Goal: Task Accomplishment & Management: Manage account settings

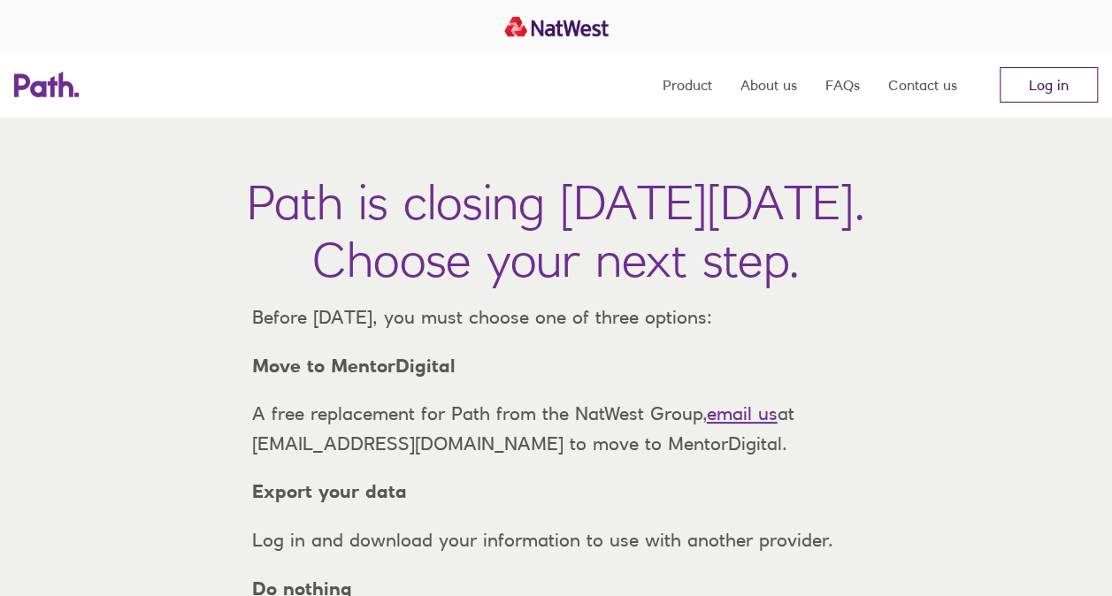
click at [1044, 81] on link "Log in" at bounding box center [1049, 84] width 98 height 35
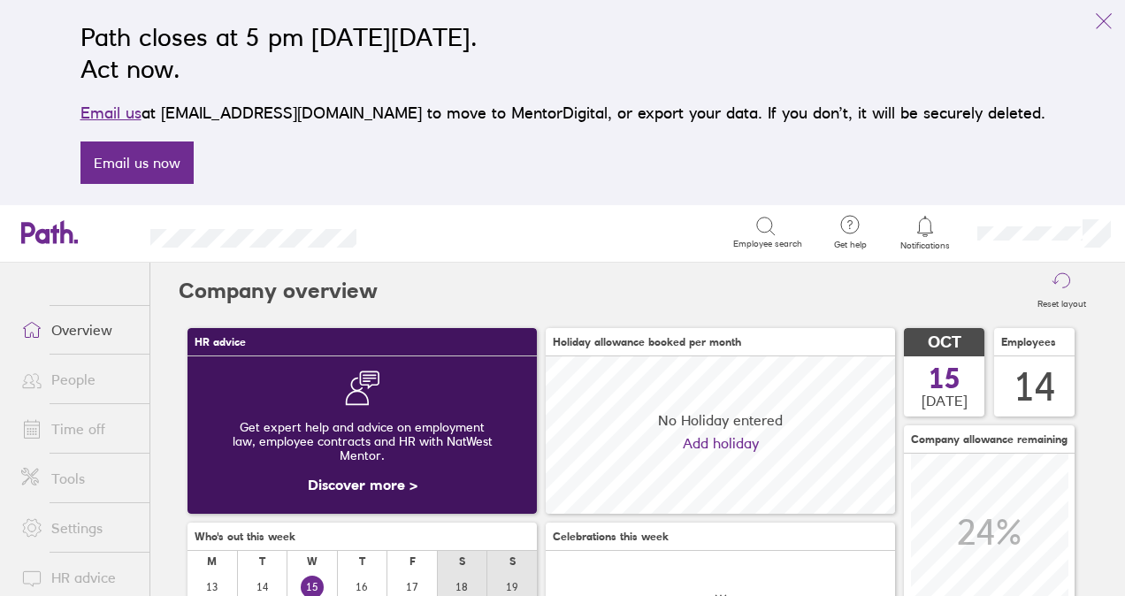
scroll to position [157, 349]
click at [87, 428] on link "Time off" at bounding box center [78, 428] width 142 height 35
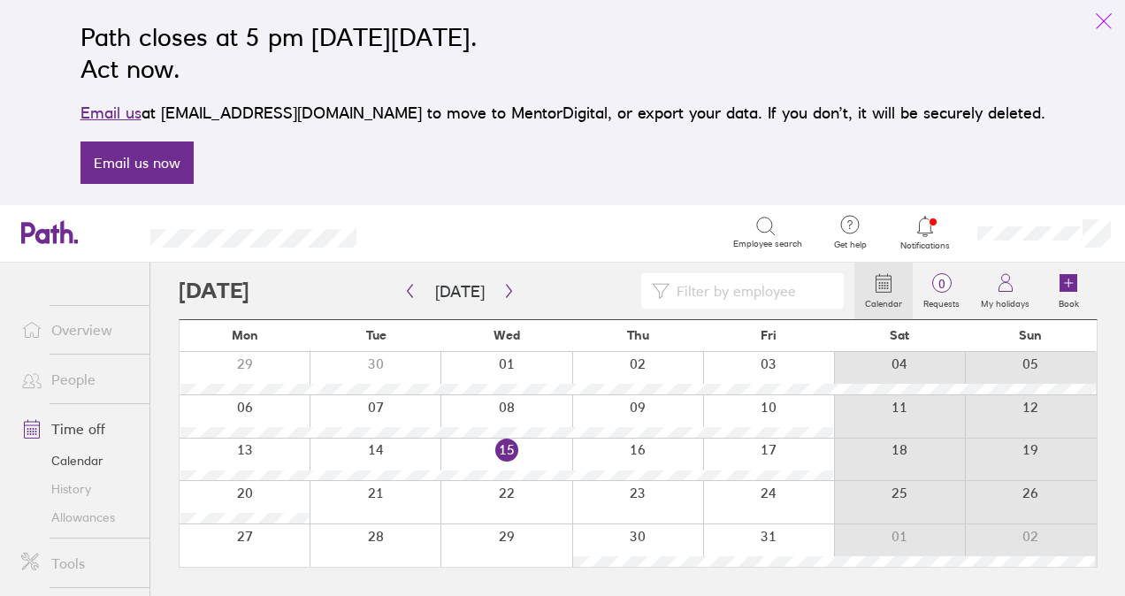
click at [1102, 20] on icon "link" at bounding box center [1103, 21] width 21 height 21
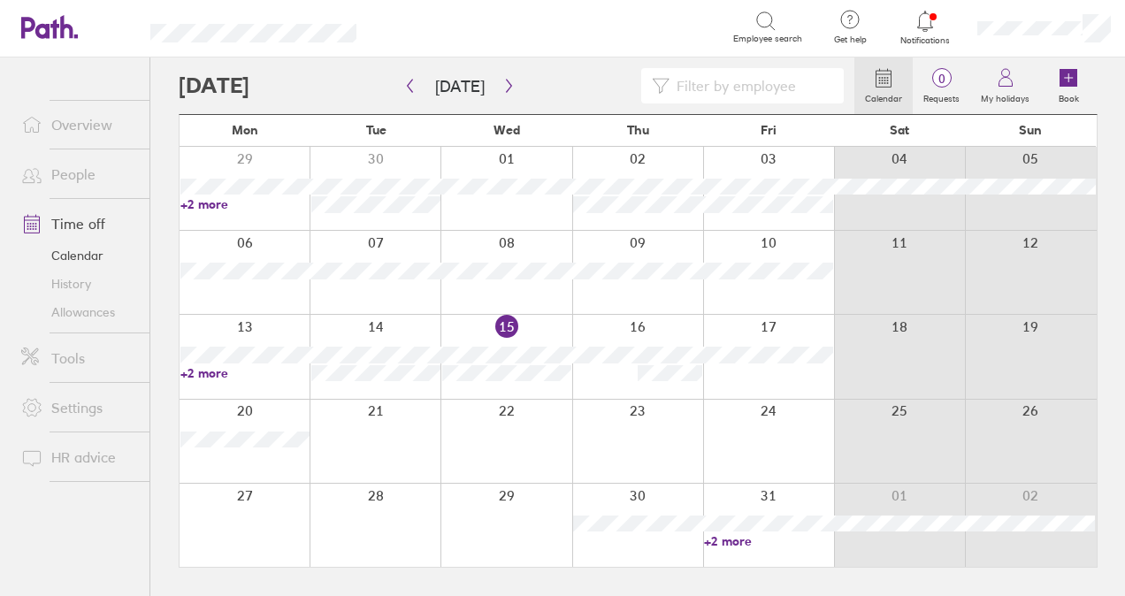
click at [76, 175] on link "People" at bounding box center [78, 174] width 142 height 35
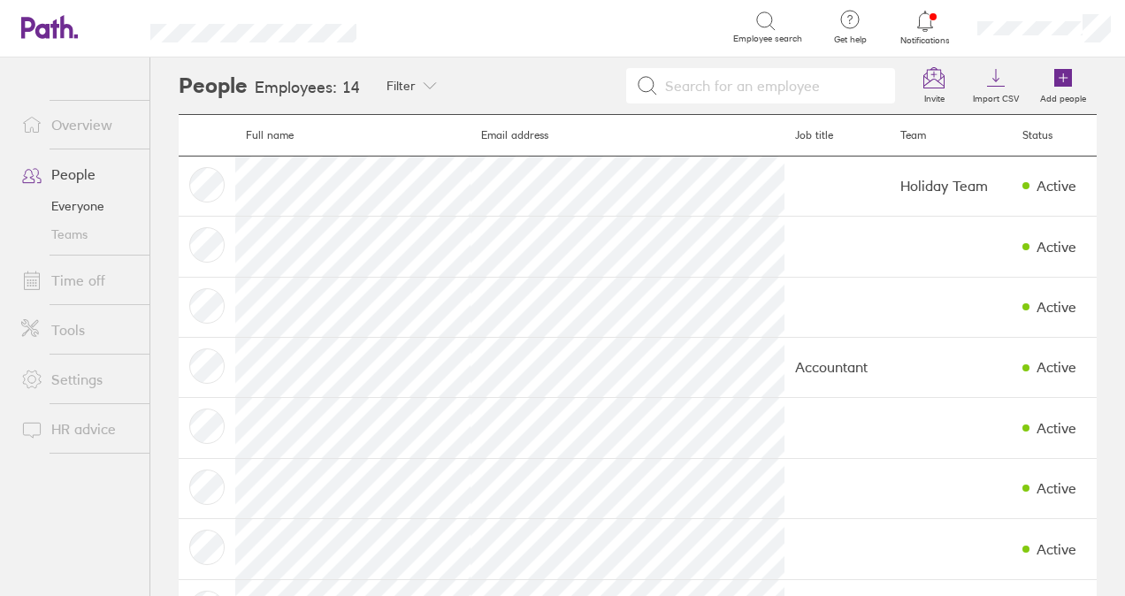
click at [92, 278] on link "Time off" at bounding box center [78, 280] width 142 height 35
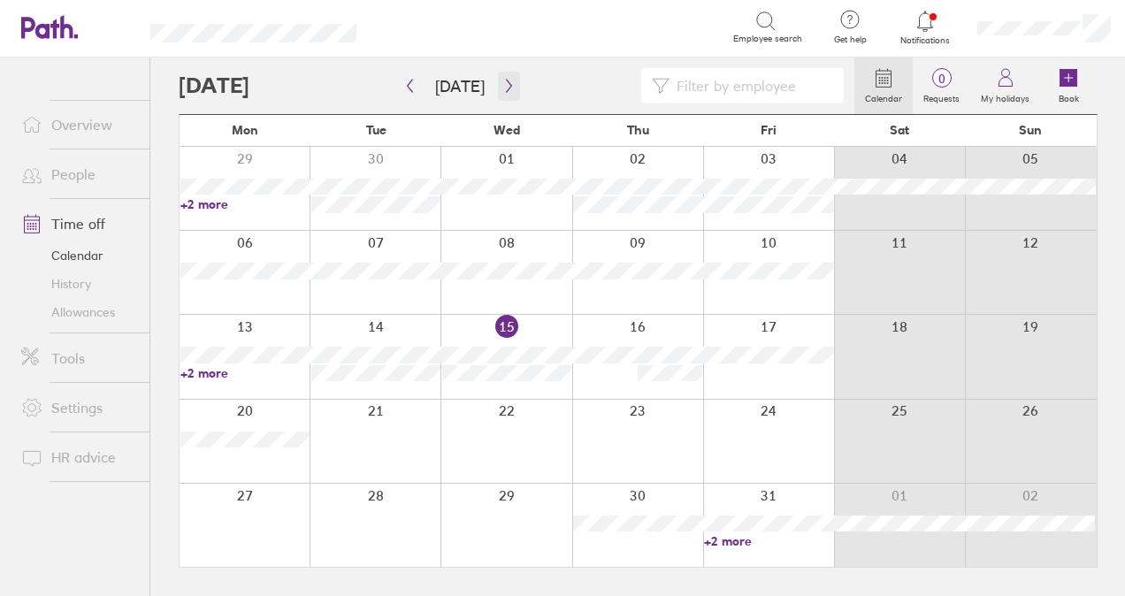
click at [506, 87] on icon "button" at bounding box center [508, 86] width 13 height 14
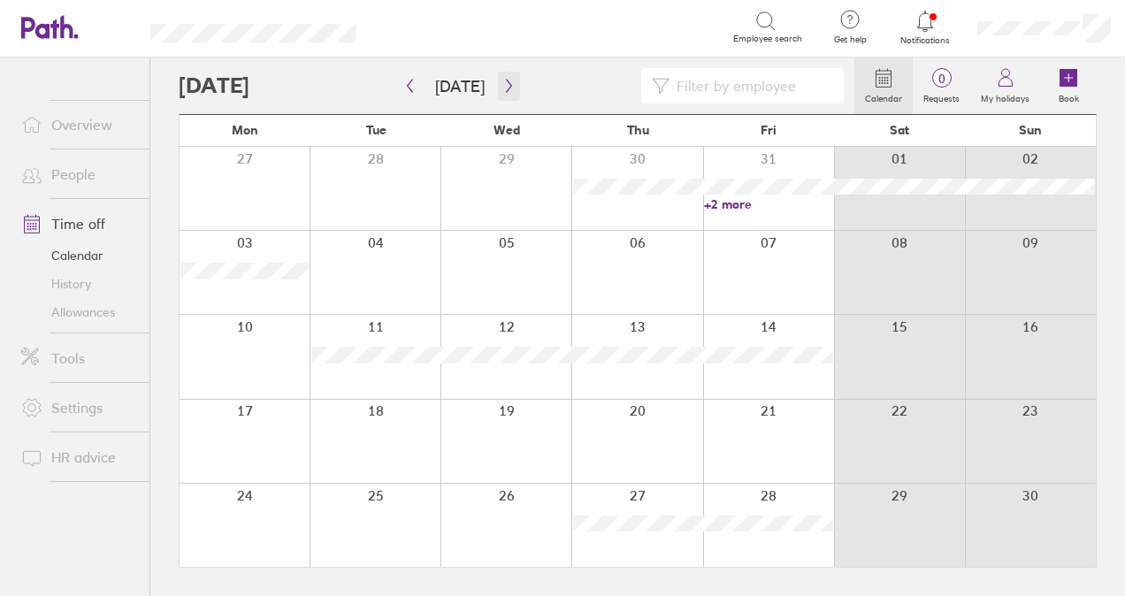
click at [508, 88] on icon "button" at bounding box center [508, 86] width 13 height 14
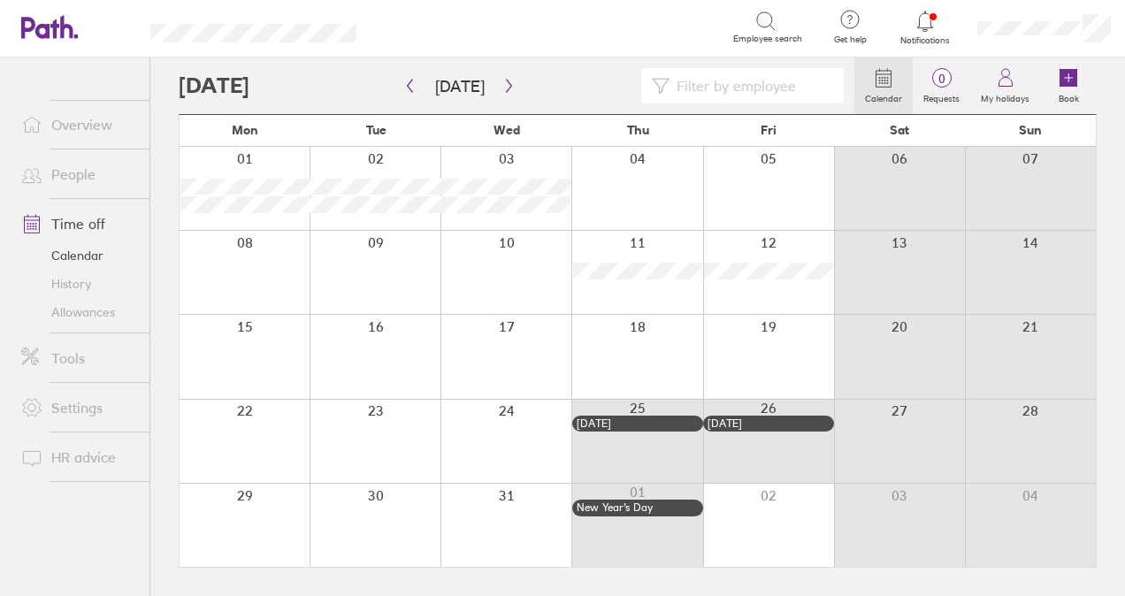
click at [89, 310] on link "Allowances" at bounding box center [78, 312] width 142 height 28
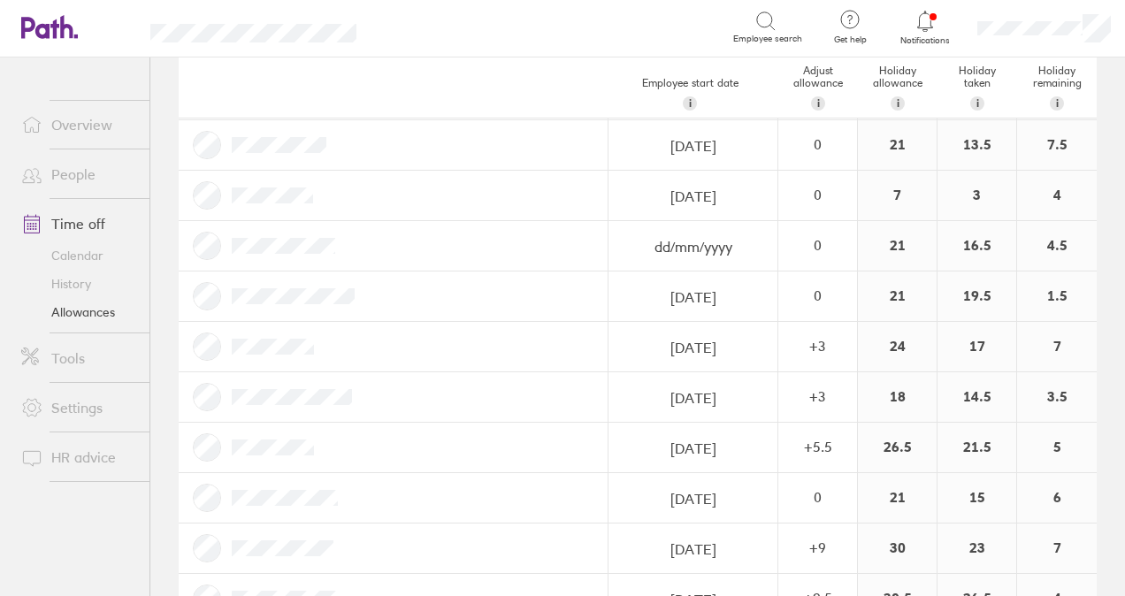
scroll to position [80, 0]
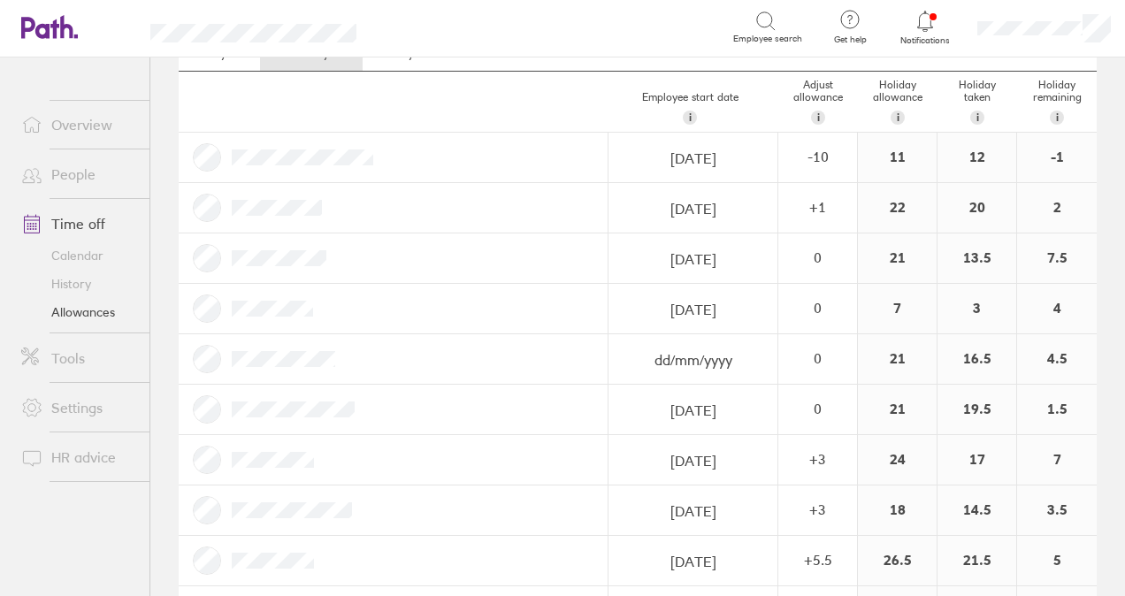
click at [85, 223] on link "Time off" at bounding box center [78, 223] width 142 height 35
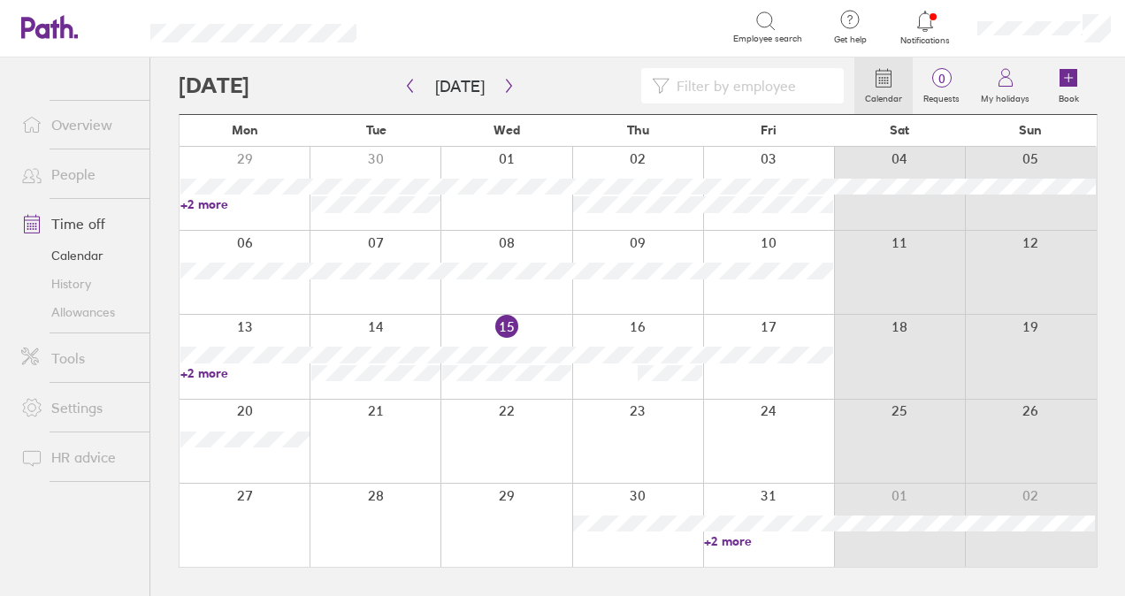
click at [925, 18] on icon at bounding box center [925, 21] width 21 height 21
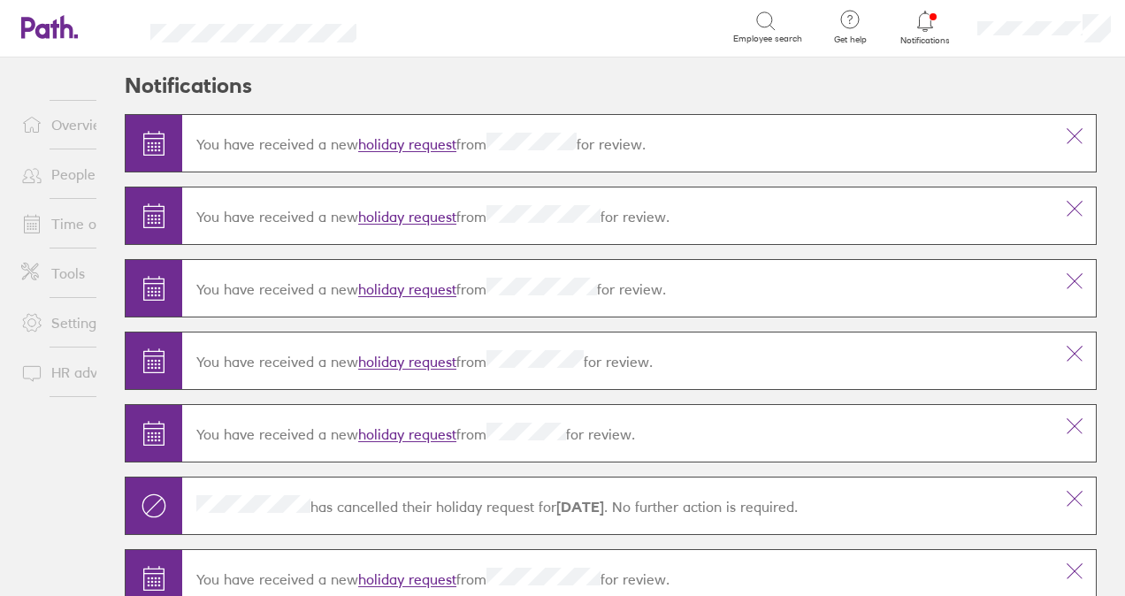
click at [651, 100] on header "Notifications" at bounding box center [611, 85] width 972 height 57
